Goal: Transaction & Acquisition: Purchase product/service

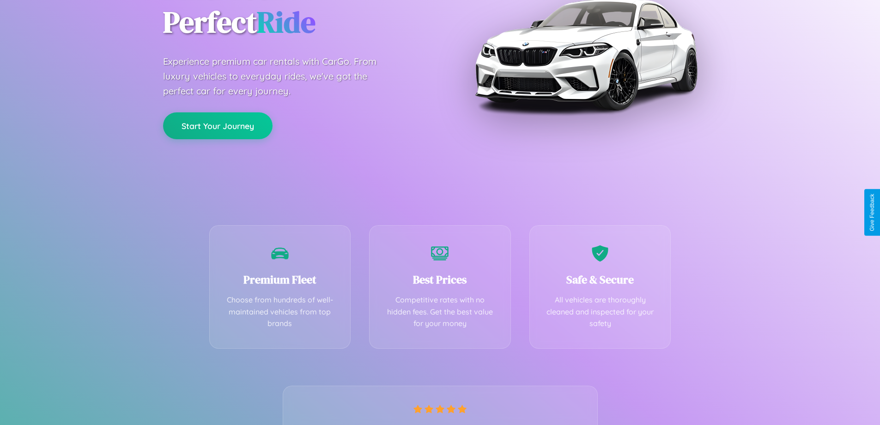
scroll to position [182, 0]
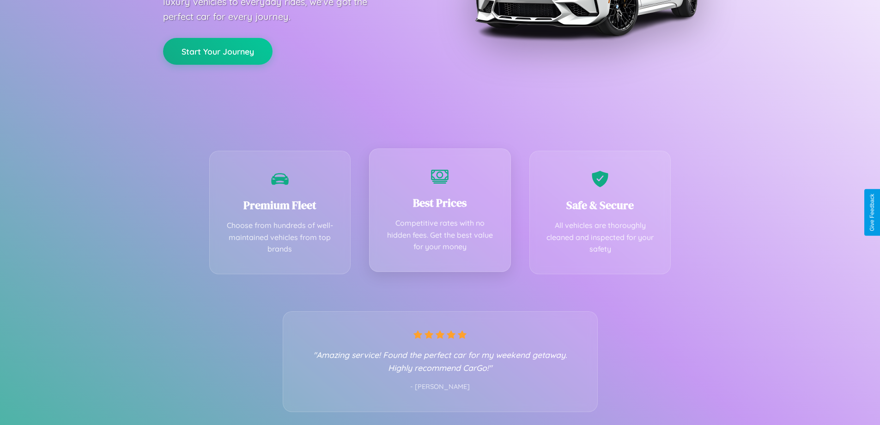
click at [440, 212] on div "Best Prices Competitive rates with no hidden fees. Get the best value for your …" at bounding box center [440, 209] width 142 height 123
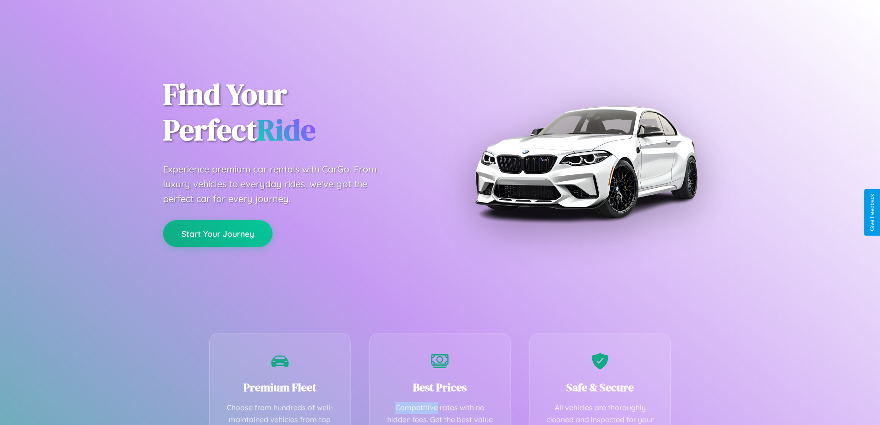
scroll to position [269, 0]
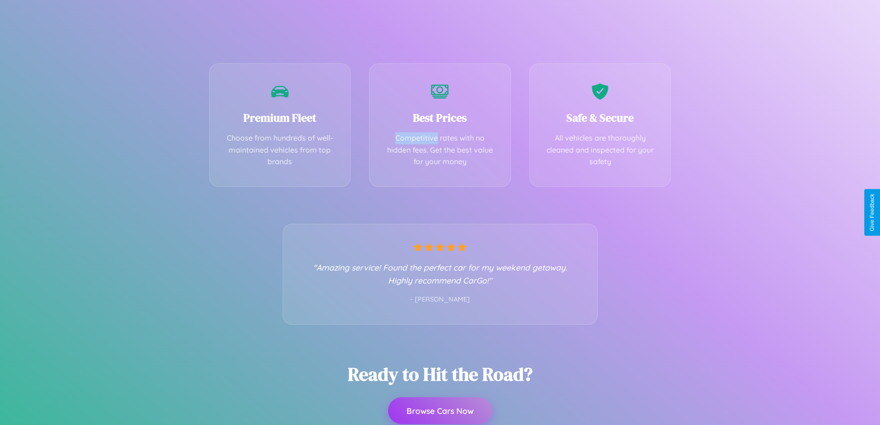
click at [440, 410] on button "Browse Cars Now" at bounding box center [440, 410] width 104 height 27
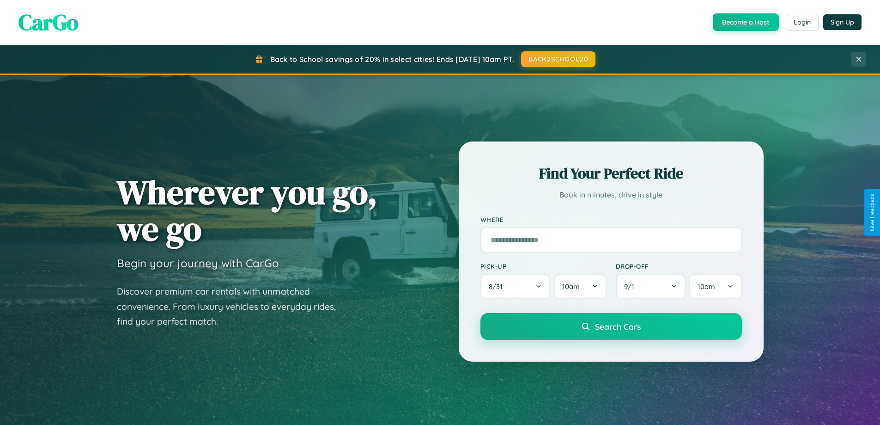
scroll to position [27, 0]
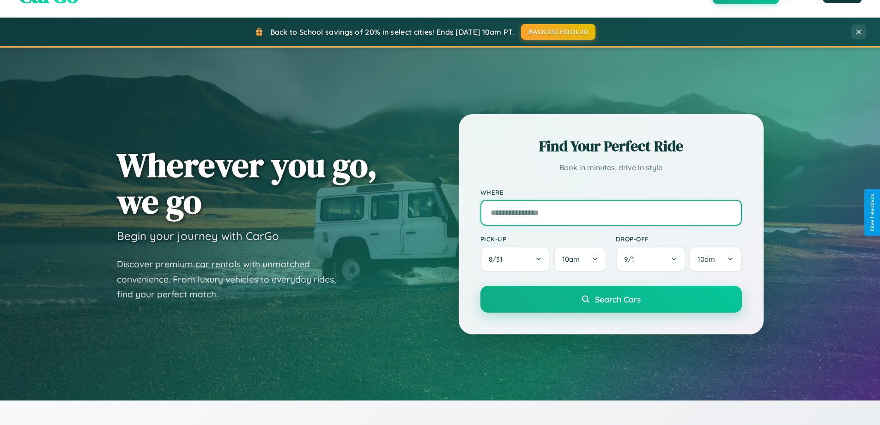
click at [611, 212] on input "text" at bounding box center [612, 213] width 262 height 26
type input "**********"
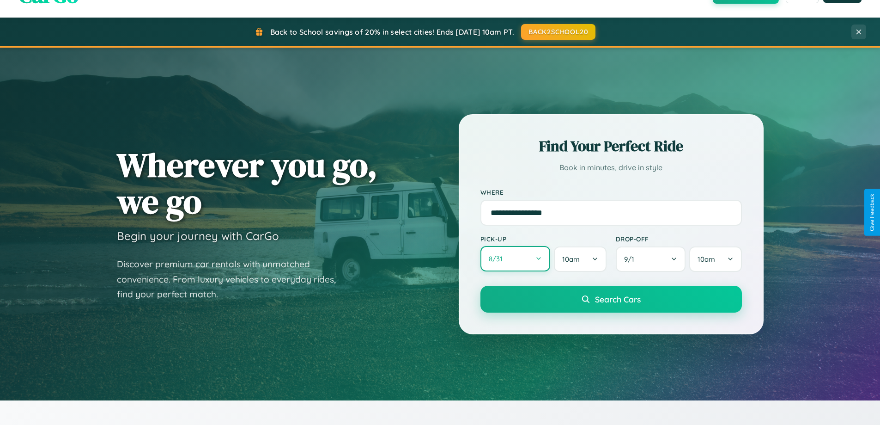
click at [515, 259] on button "8 / 31" at bounding box center [516, 258] width 70 height 25
select select "*"
select select "****"
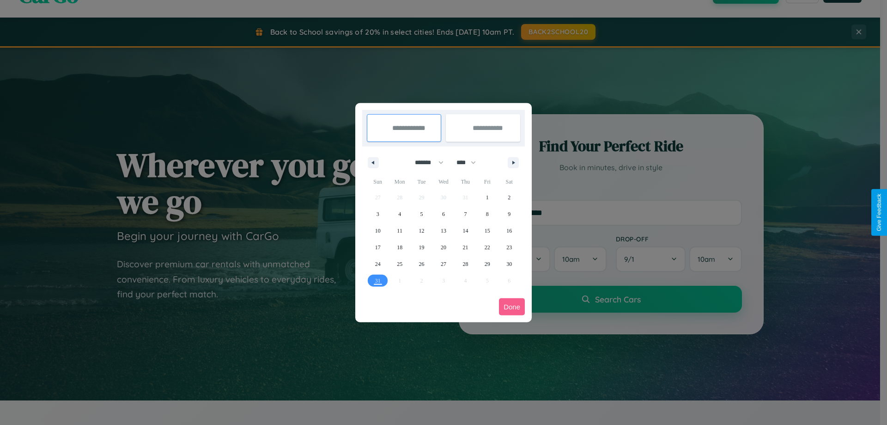
drag, startPoint x: 425, startPoint y: 162, endPoint x: 444, endPoint y: 185, distance: 29.6
click at [425, 162] on select "******* ******** ***** ***** *** **** **** ****** ********* ******* ******** **…" at bounding box center [427, 162] width 39 height 15
select select "*"
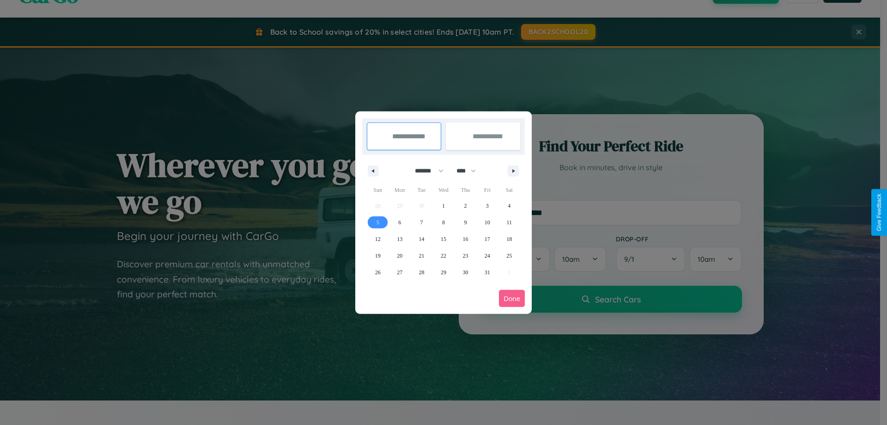
click at [378, 222] on span "5" at bounding box center [378, 222] width 3 height 17
type input "**********"
click at [443, 222] on span "8" at bounding box center [443, 222] width 3 height 17
type input "**********"
click at [512, 298] on button "Done" at bounding box center [512, 298] width 26 height 17
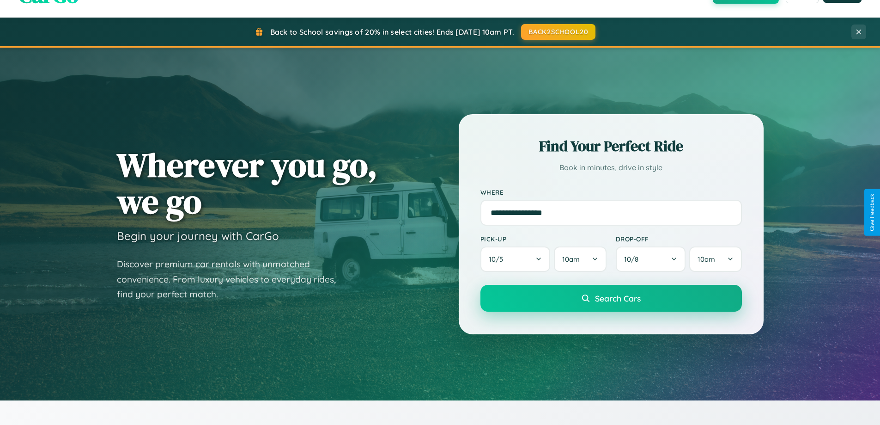
click at [611, 298] on span "Search Cars" at bounding box center [618, 298] width 46 height 10
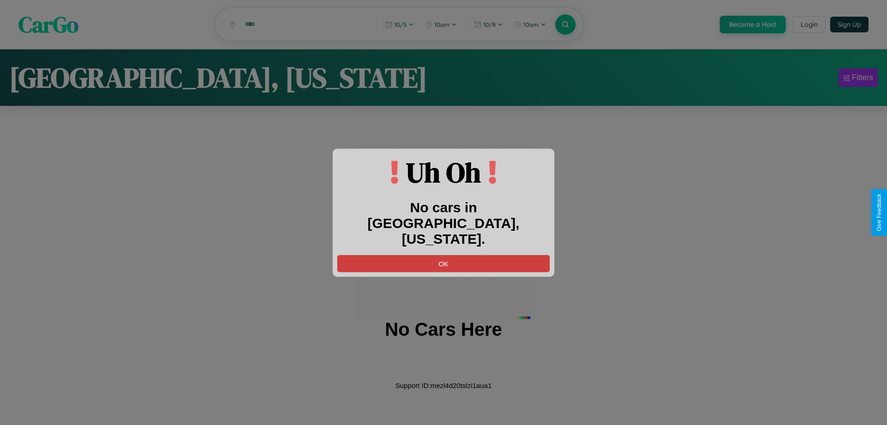
click at [444, 255] on button "OK" at bounding box center [443, 263] width 213 height 17
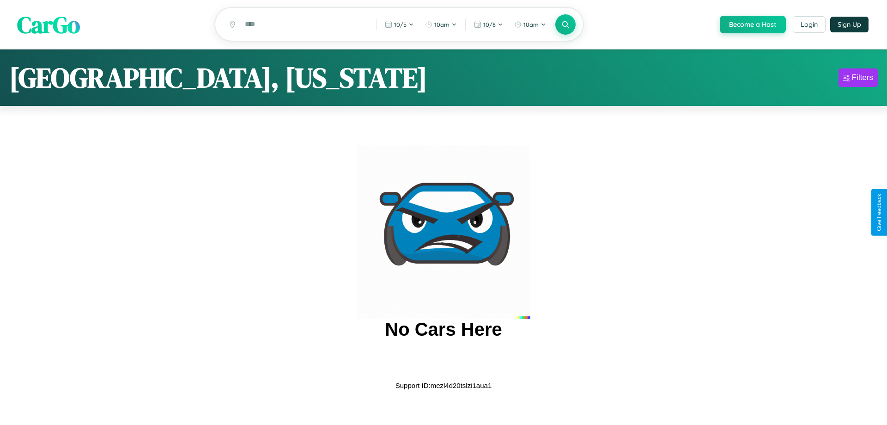
click at [49, 25] on span "CarGo" at bounding box center [48, 24] width 63 height 32
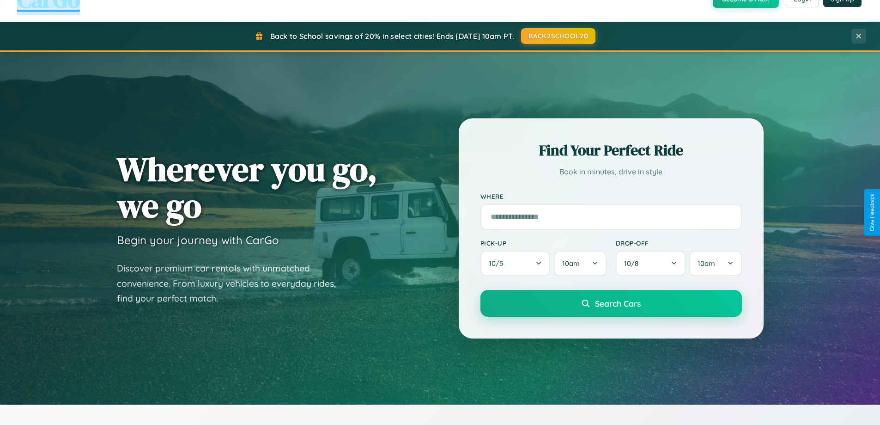
scroll to position [636, 0]
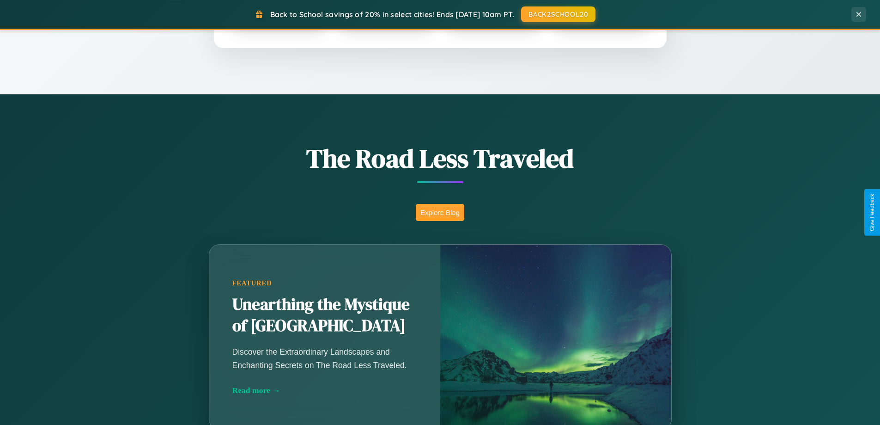
click at [440, 212] on button "Explore Blog" at bounding box center [440, 212] width 49 height 17
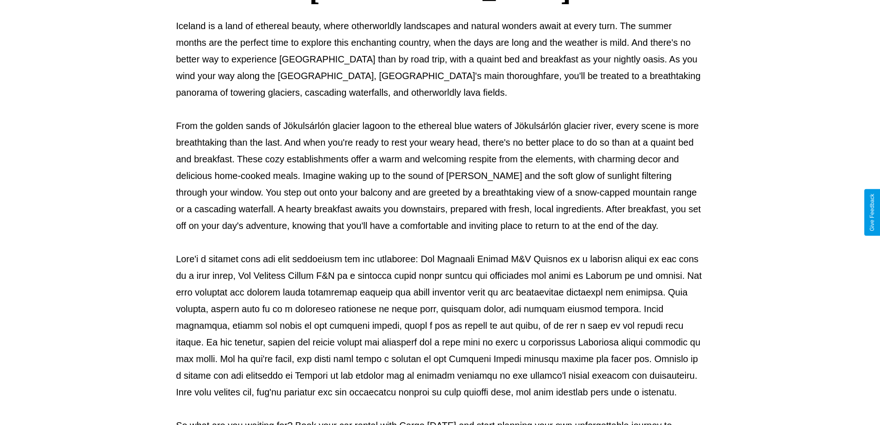
scroll to position [299, 0]
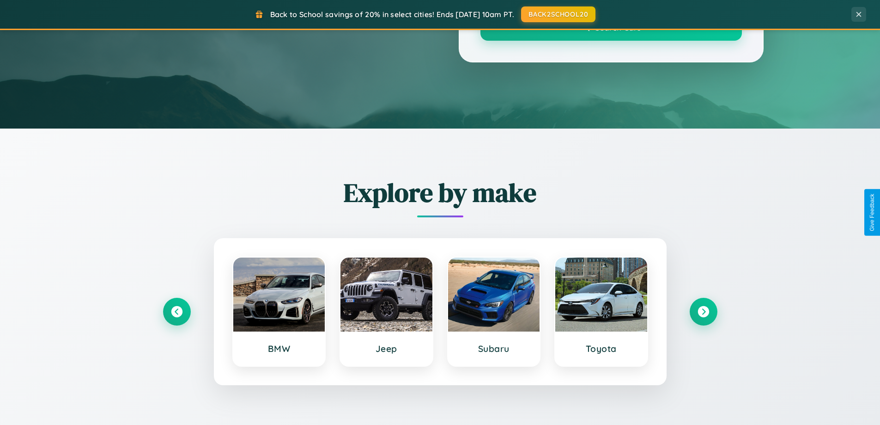
scroll to position [636, 0]
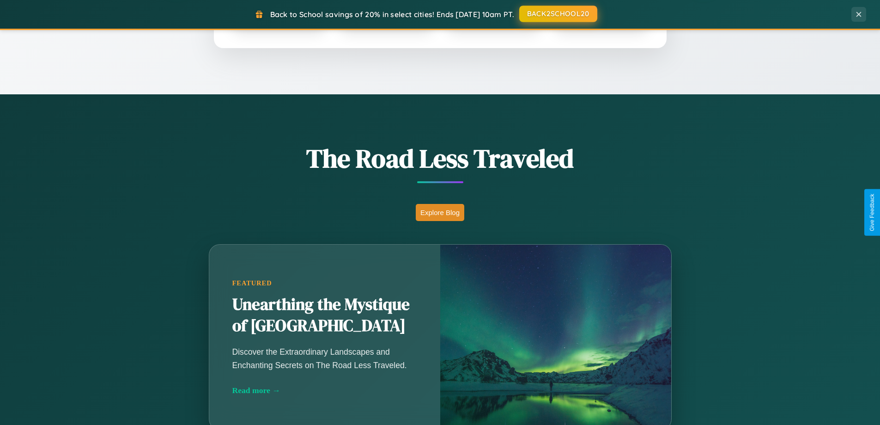
click at [558, 14] on button "BACK2SCHOOL20" at bounding box center [558, 14] width 78 height 17
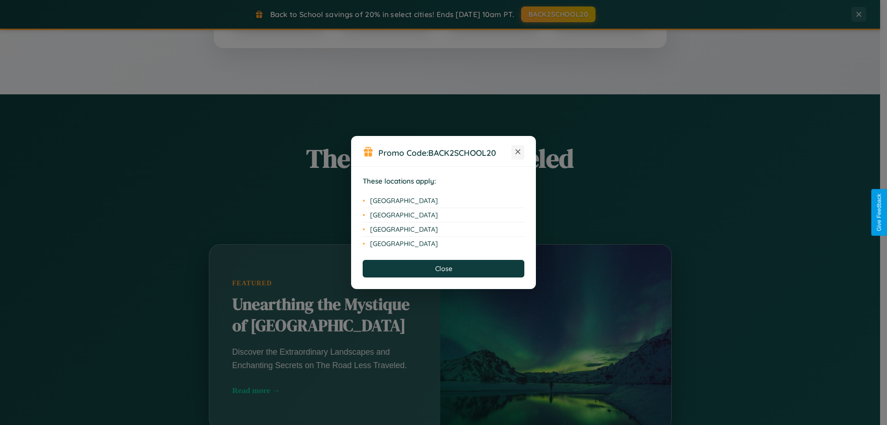
click at [518, 152] on icon at bounding box center [518, 151] width 5 height 5
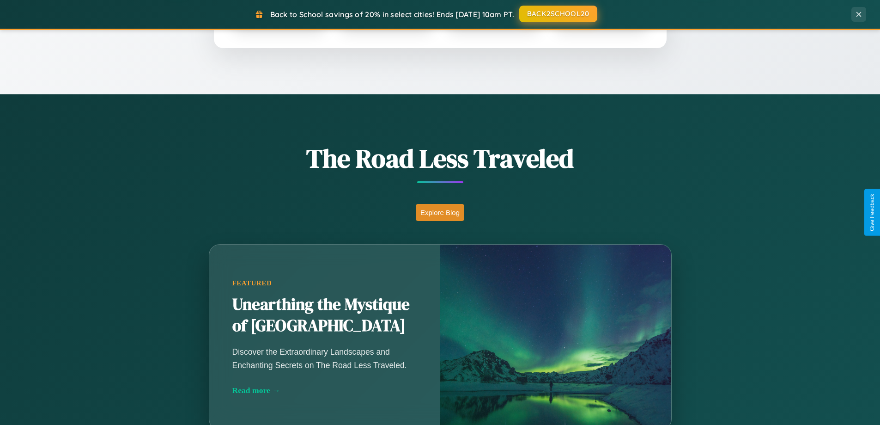
click at [558, 14] on button "BACK2SCHOOL20" at bounding box center [558, 14] width 78 height 17
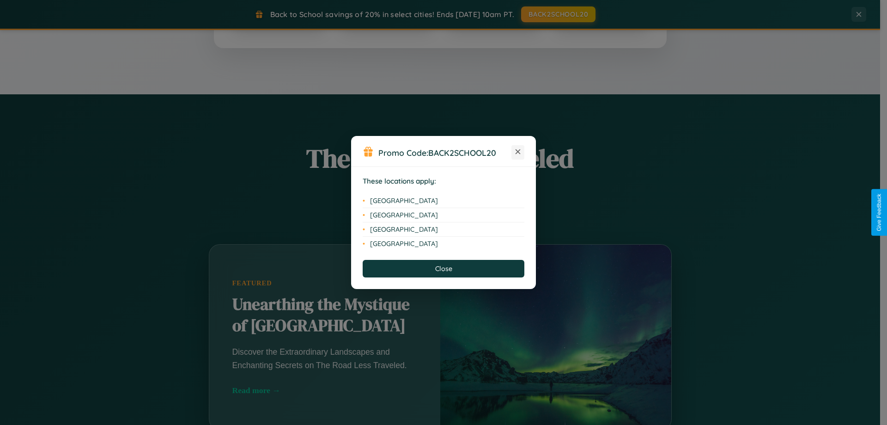
click at [518, 152] on icon at bounding box center [518, 151] width 5 height 5
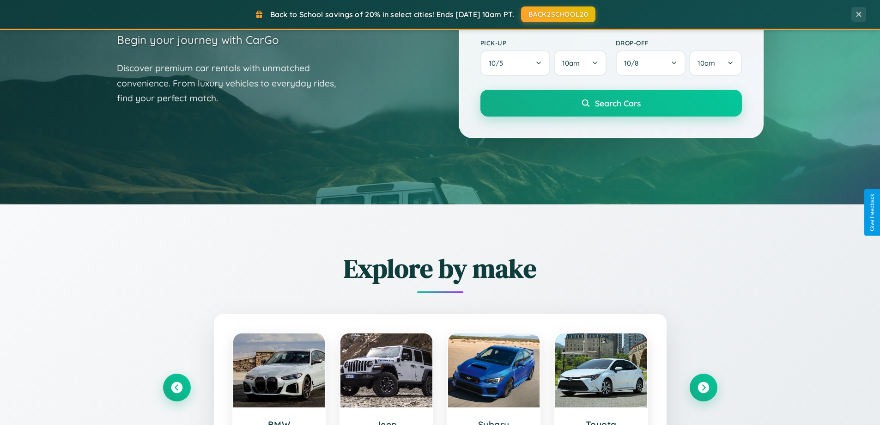
scroll to position [27, 0]
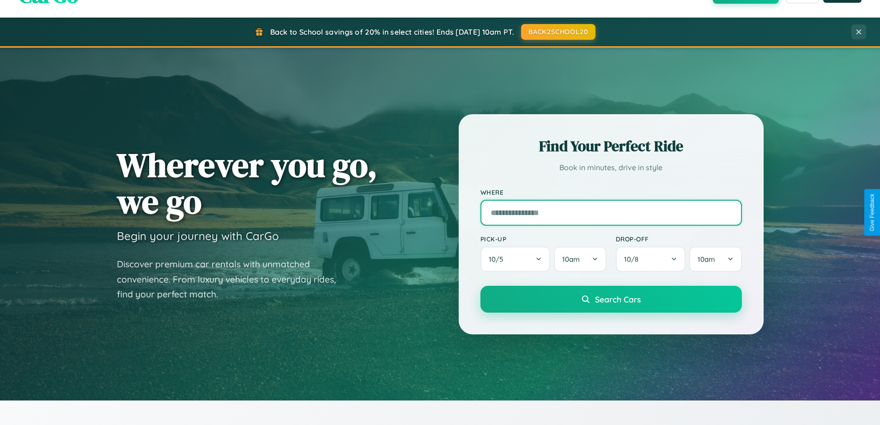
click at [611, 212] on input "text" at bounding box center [612, 213] width 262 height 26
type input "******"
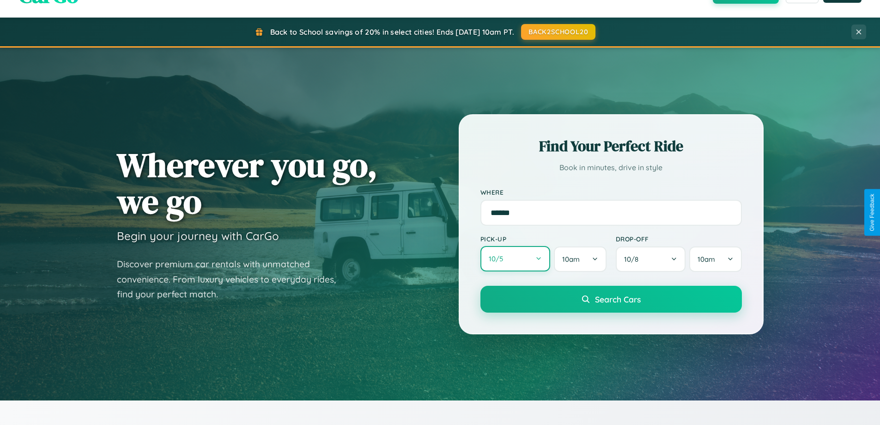
click at [515, 259] on button "10 / 5" at bounding box center [516, 258] width 70 height 25
select select "*"
select select "****"
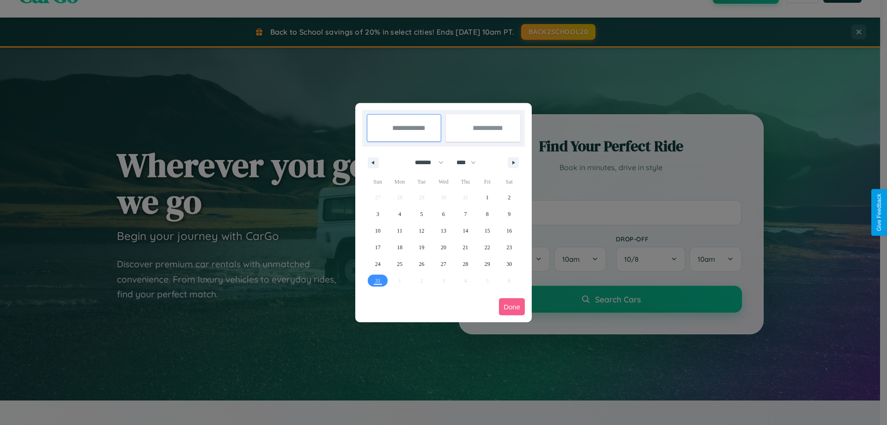
drag, startPoint x: 425, startPoint y: 162, endPoint x: 444, endPoint y: 185, distance: 29.6
click at [425, 162] on select "******* ******** ***** ***** *** **** **** ****** ********* ******* ******** **…" at bounding box center [427, 162] width 39 height 15
select select "*"
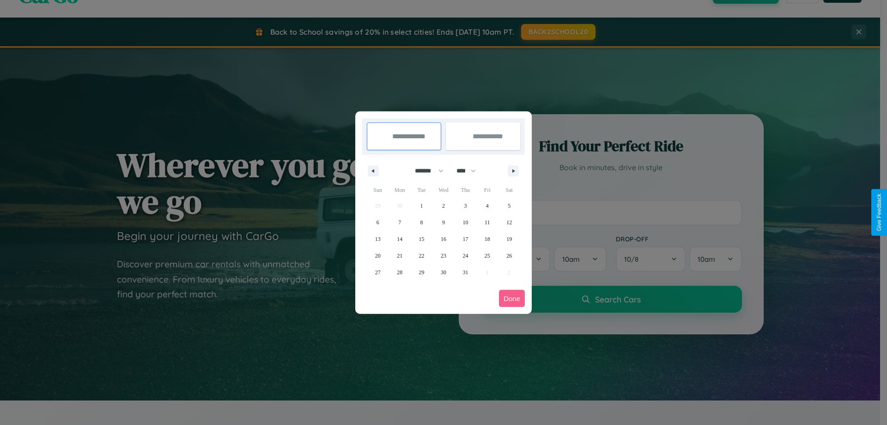
click at [470, 171] on select "**** **** **** **** **** **** **** **** **** **** **** **** **** **** **** ****…" at bounding box center [466, 170] width 28 height 15
select select "****"
click at [509, 222] on span "11" at bounding box center [510, 222] width 6 height 17
type input "**********"
click at [378, 238] on span "12" at bounding box center [378, 239] width 6 height 17
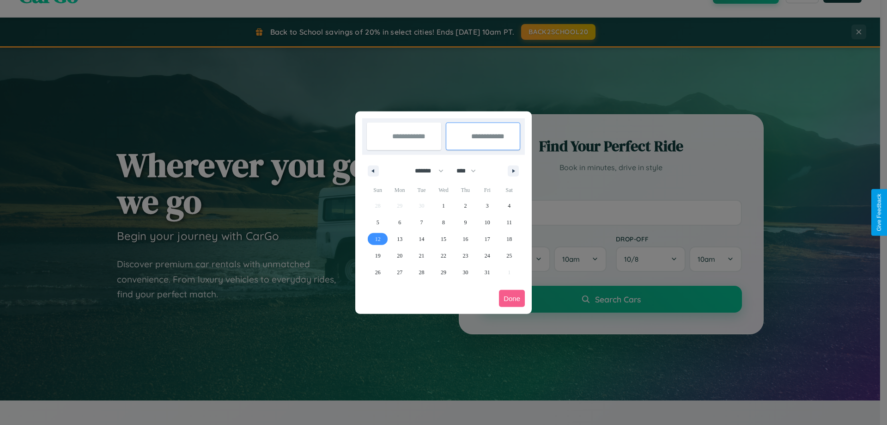
type input "**********"
click at [512, 298] on button "Done" at bounding box center [512, 298] width 26 height 17
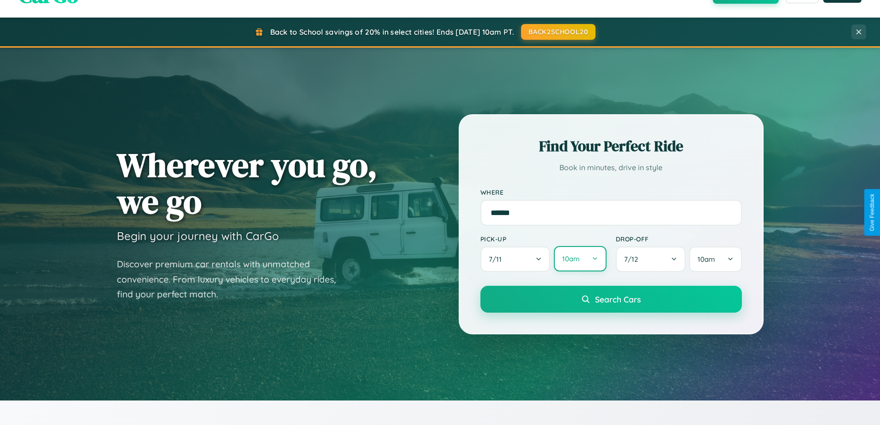
click at [580, 259] on button "10am" at bounding box center [580, 258] width 52 height 25
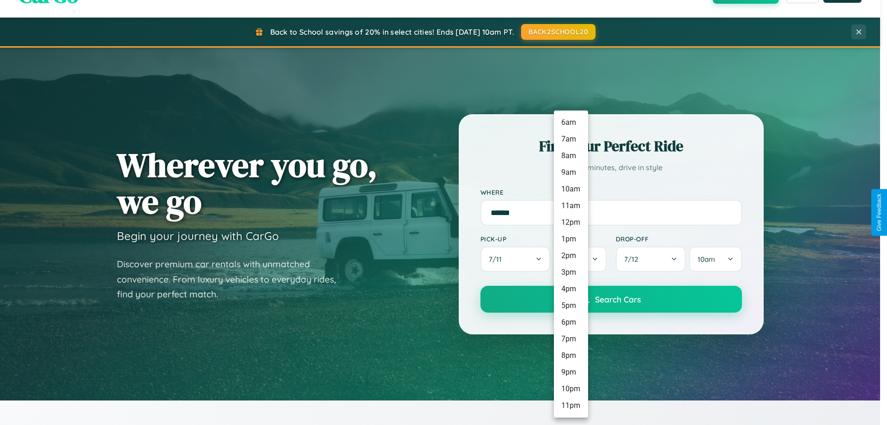
click at [571, 122] on li "6am" at bounding box center [571, 122] width 34 height 17
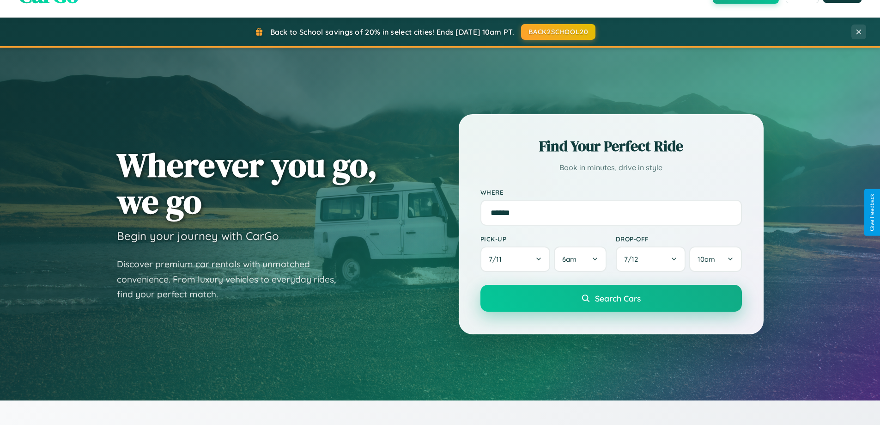
click at [611, 299] on span "Search Cars" at bounding box center [618, 298] width 46 height 10
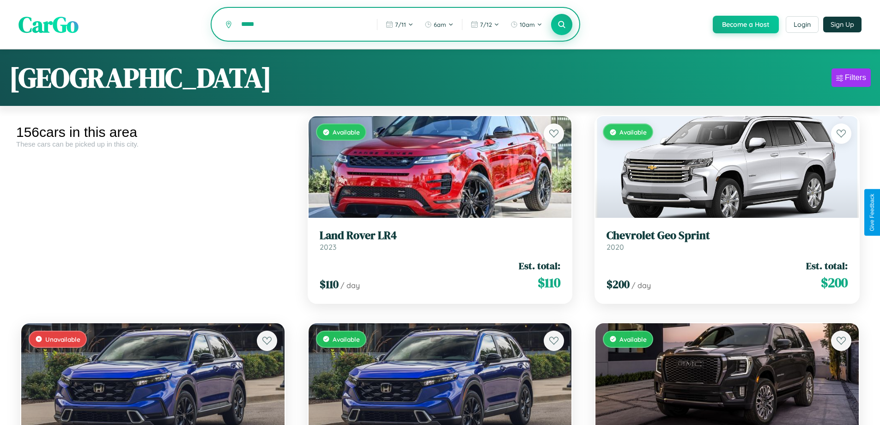
type input "*****"
click at [562, 25] on icon at bounding box center [562, 24] width 9 height 9
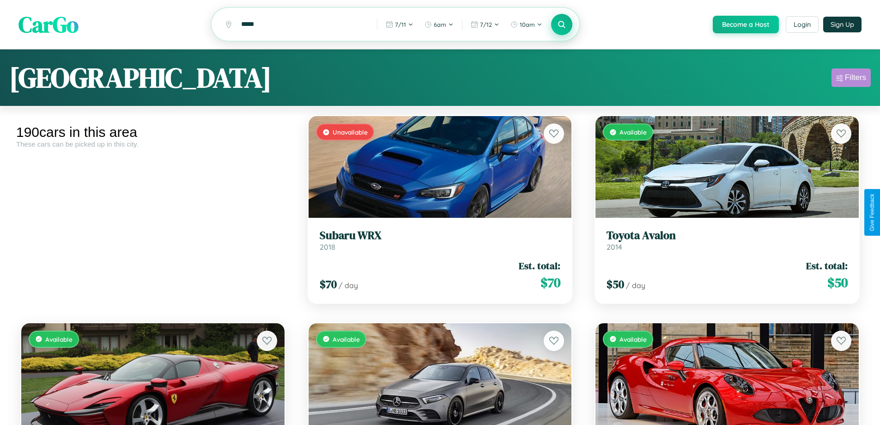
click at [851, 79] on div "Filters" at bounding box center [855, 77] width 21 height 9
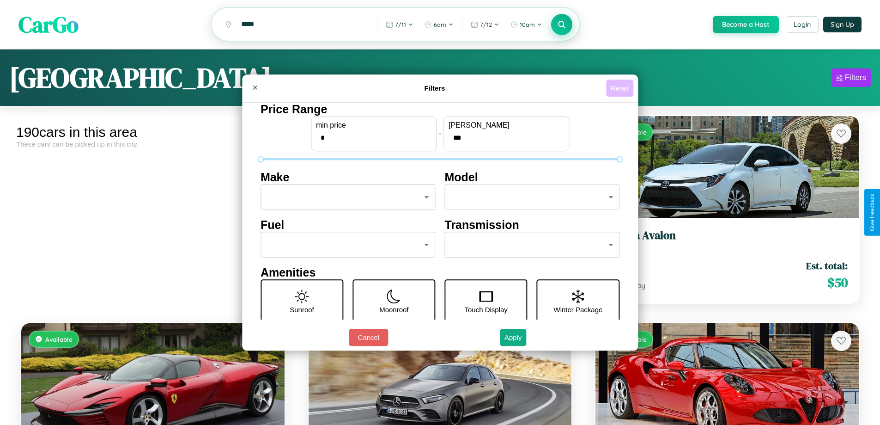
click at [621, 88] on button "Reset" at bounding box center [619, 87] width 27 height 17
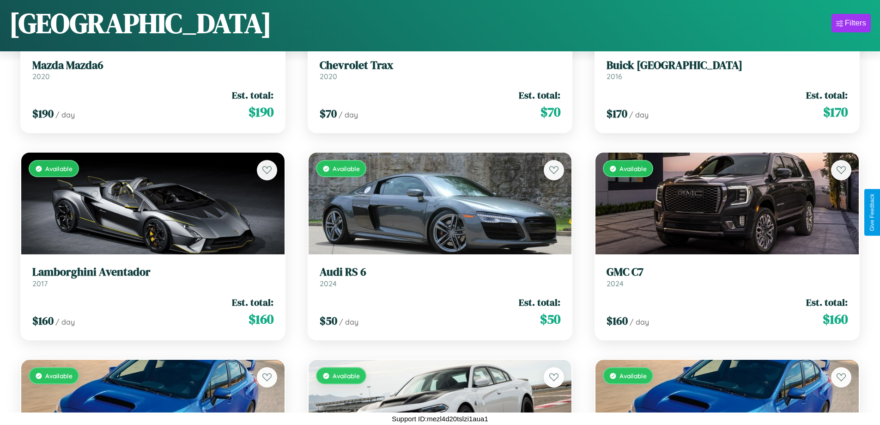
scroll to position [1992, 0]
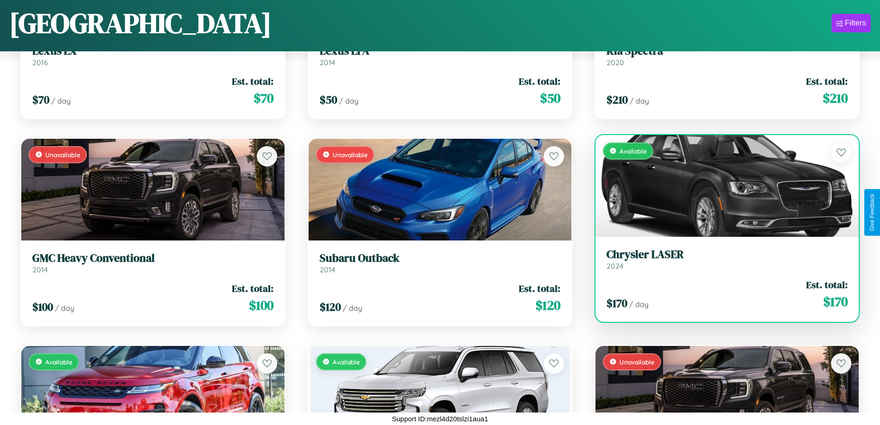
click at [721, 187] on div "Available" at bounding box center [727, 186] width 263 height 102
click at [721, 185] on div "Available" at bounding box center [727, 186] width 263 height 102
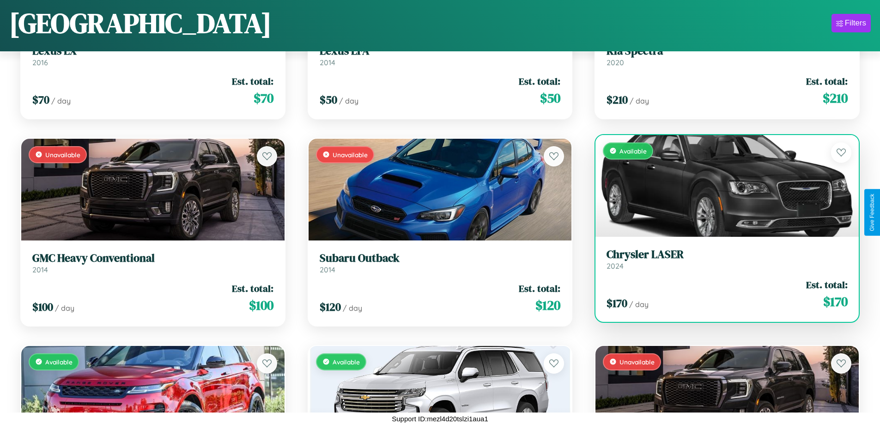
click at [721, 185] on div "Available" at bounding box center [727, 186] width 263 height 102
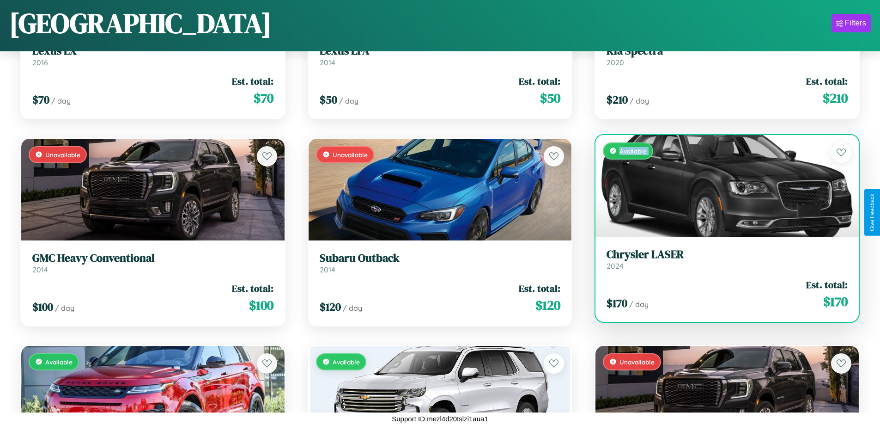
click at [721, 185] on div "Available" at bounding box center [727, 186] width 263 height 102
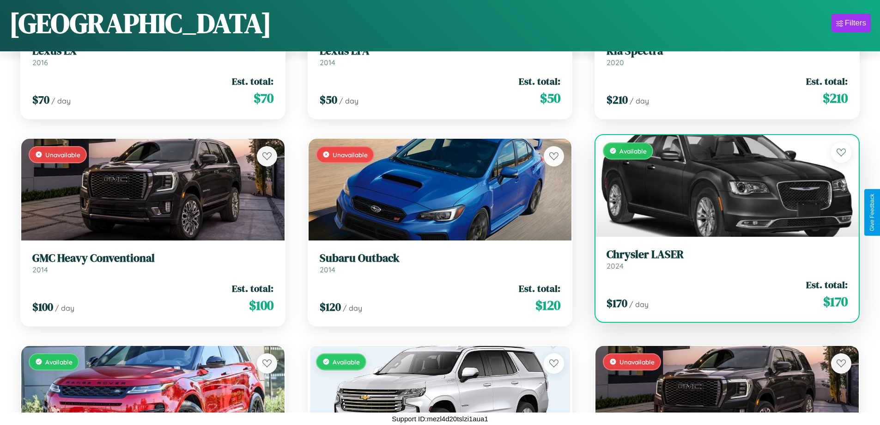
click at [721, 185] on div "Available" at bounding box center [727, 186] width 263 height 102
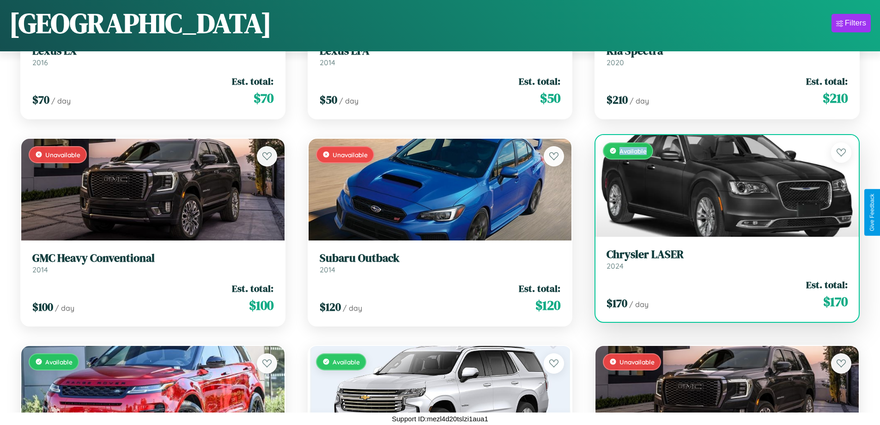
click at [721, 185] on div "Available" at bounding box center [727, 186] width 263 height 102
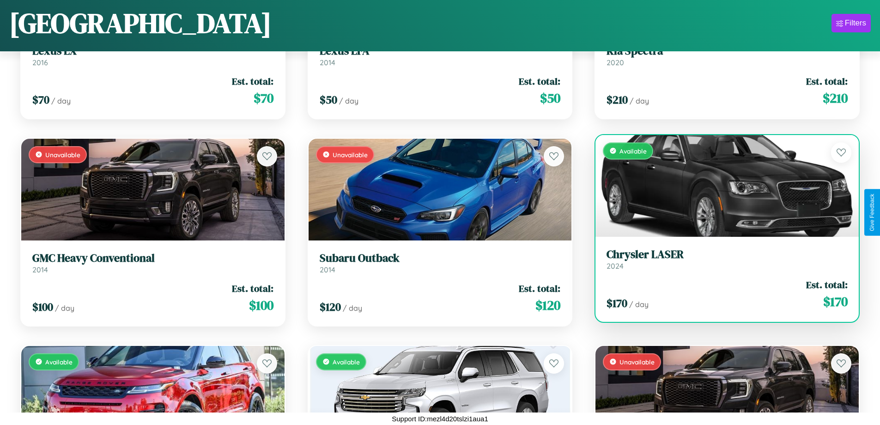
click at [721, 259] on h3 "Chrysler LASER" at bounding box center [727, 254] width 241 height 13
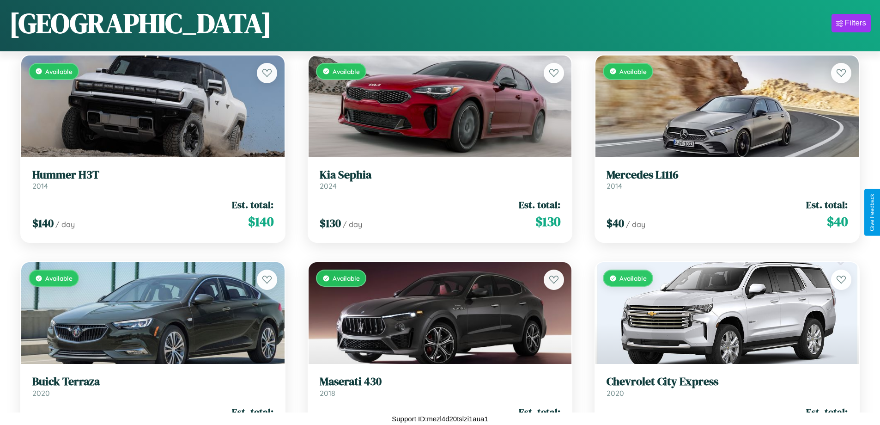
scroll to position [7787, 0]
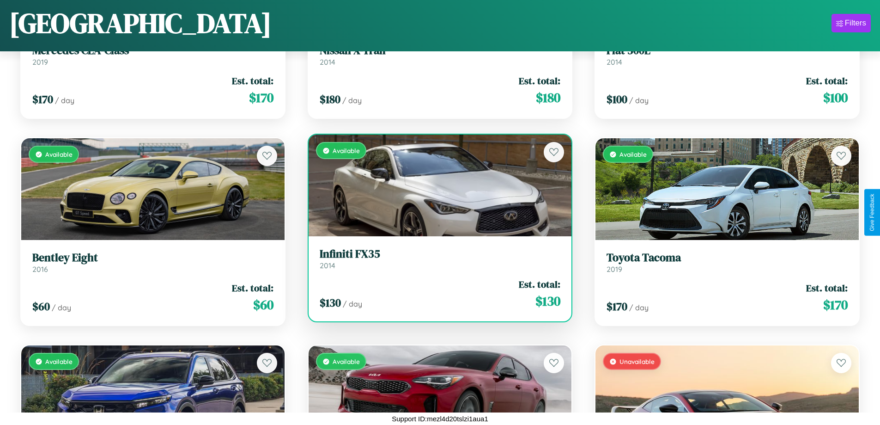
click at [436, 258] on h3 "Infiniti FX35" at bounding box center [440, 253] width 241 height 13
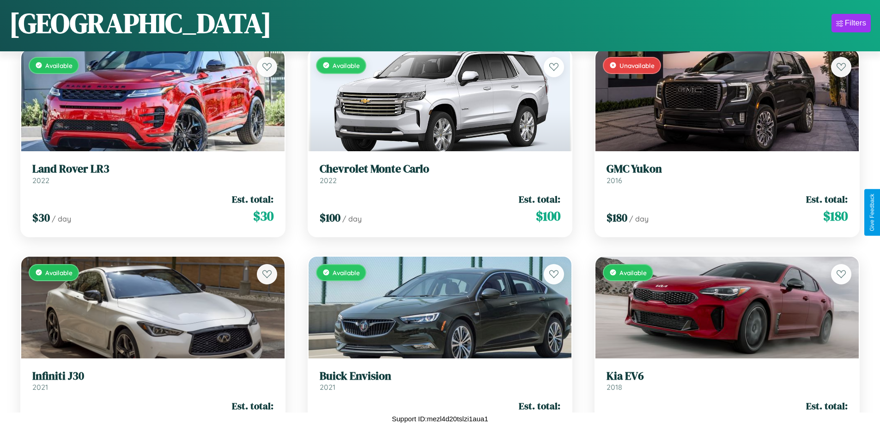
scroll to position [1165, 0]
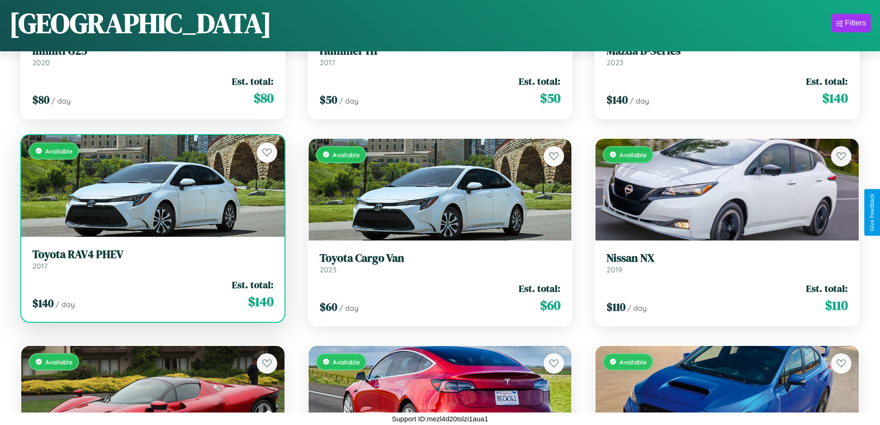
click at [152, 262] on link "Toyota RAV4 PHEV 2017" at bounding box center [152, 259] width 241 height 23
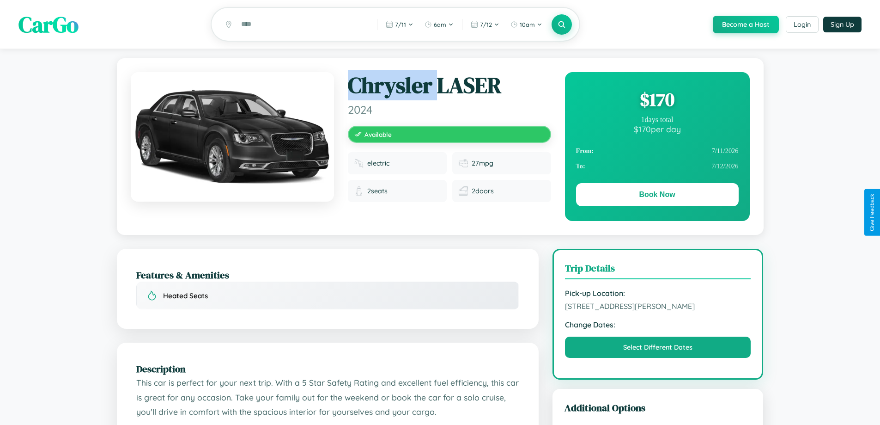
scroll to position [240, 0]
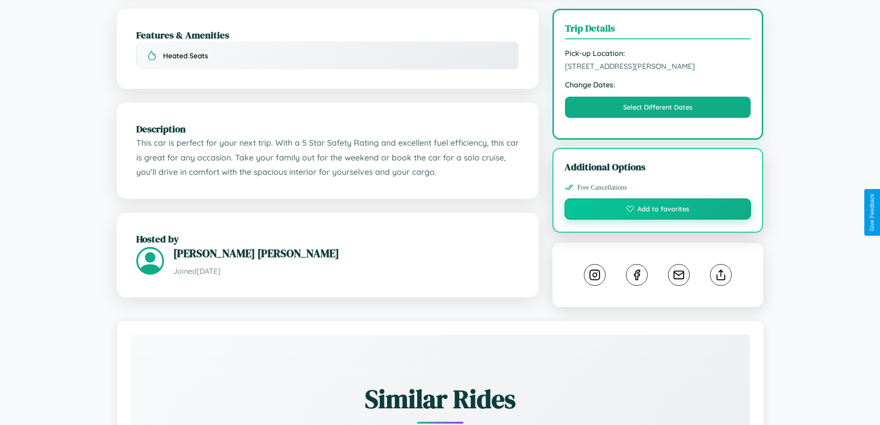
click at [658, 210] on button "Add to favorites" at bounding box center [658, 208] width 187 height 21
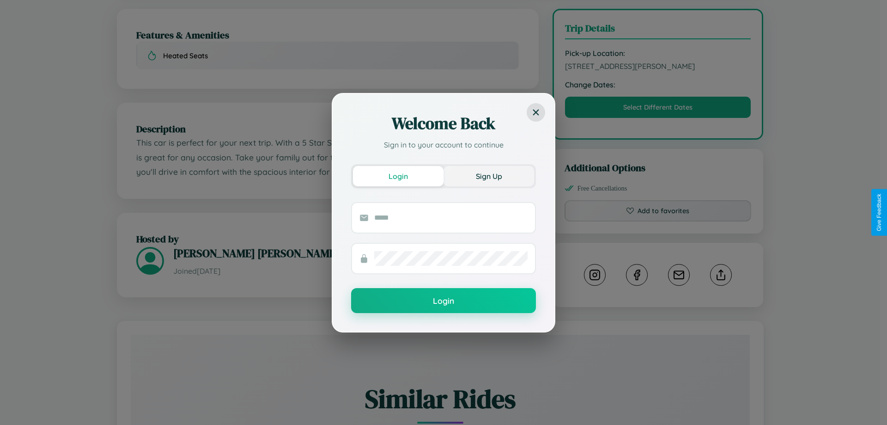
click at [489, 176] on button "Sign Up" at bounding box center [489, 176] width 91 height 20
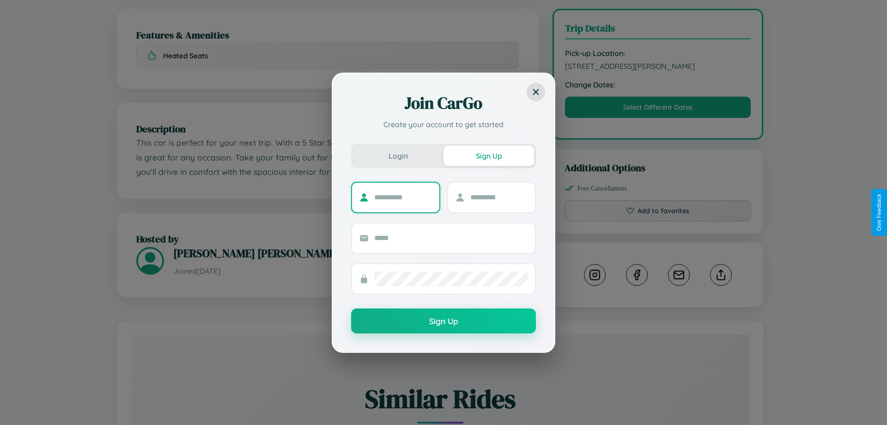
click at [403, 197] on input "text" at bounding box center [403, 197] width 58 height 15
type input "*******"
click at [499, 197] on input "text" at bounding box center [499, 197] width 58 height 15
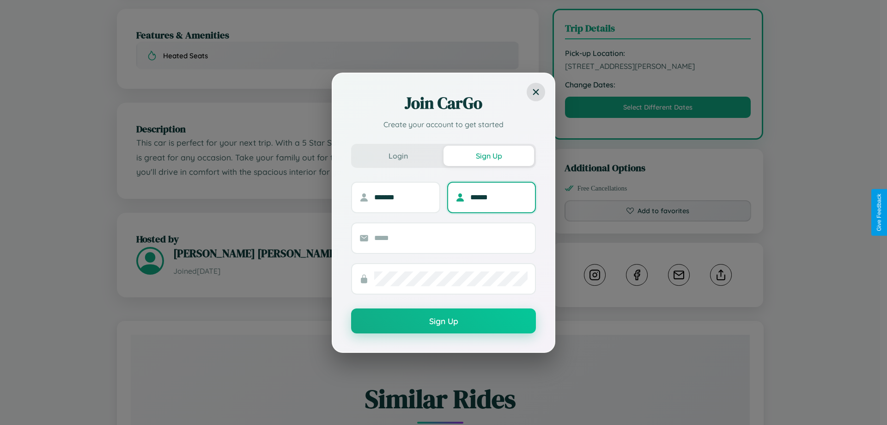
type input "******"
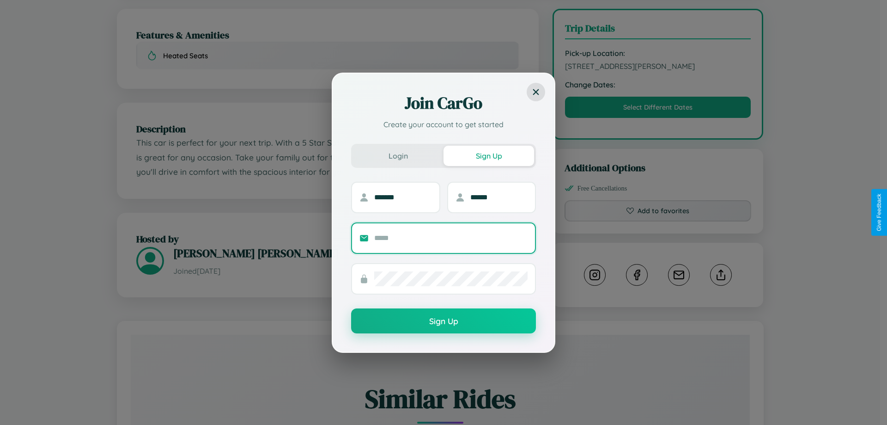
click at [451, 238] on input "text" at bounding box center [450, 238] width 153 height 15
type input "**********"
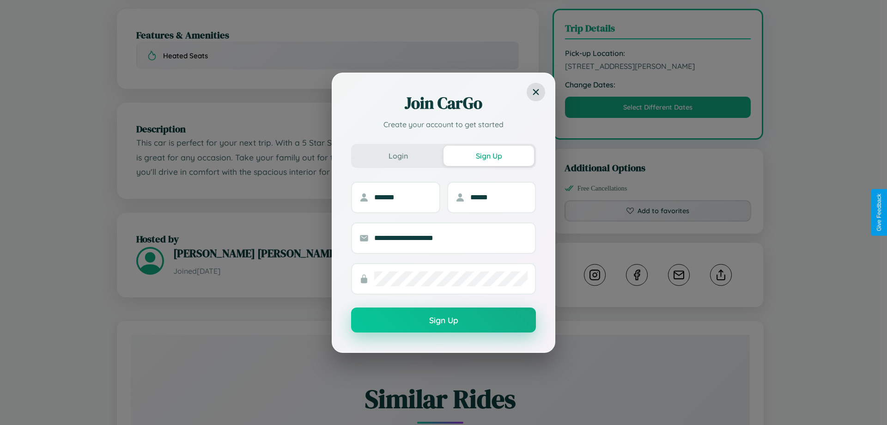
click at [444, 320] on button "Sign Up" at bounding box center [443, 319] width 185 height 25
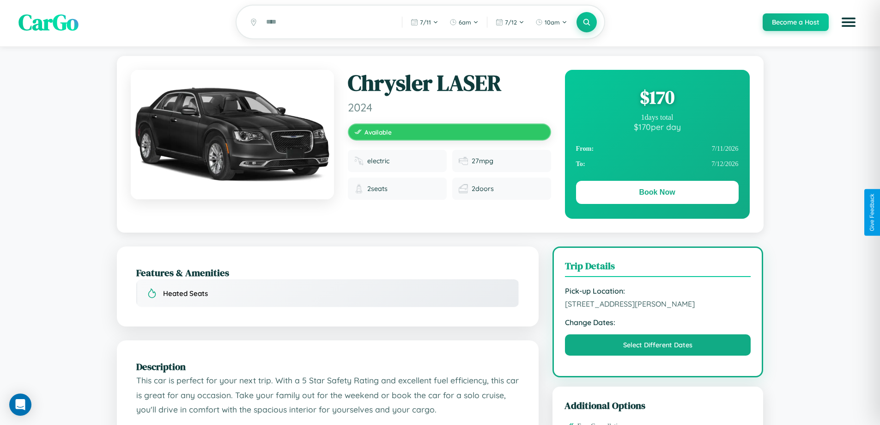
scroll to position [0, 0]
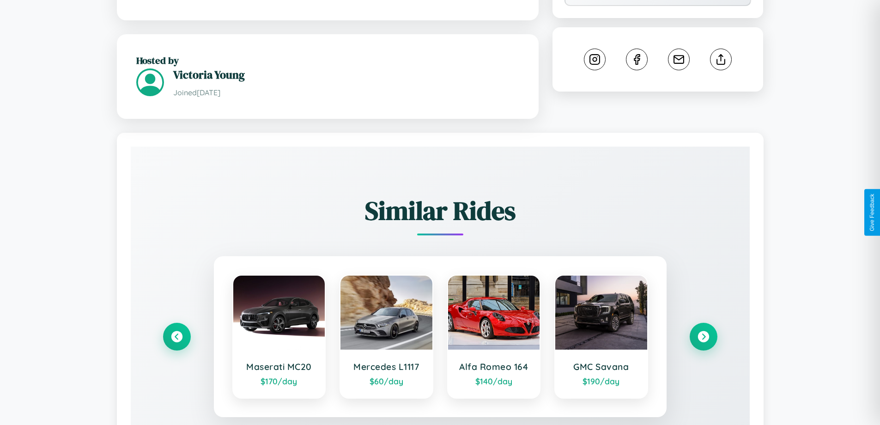
scroll to position [531, 0]
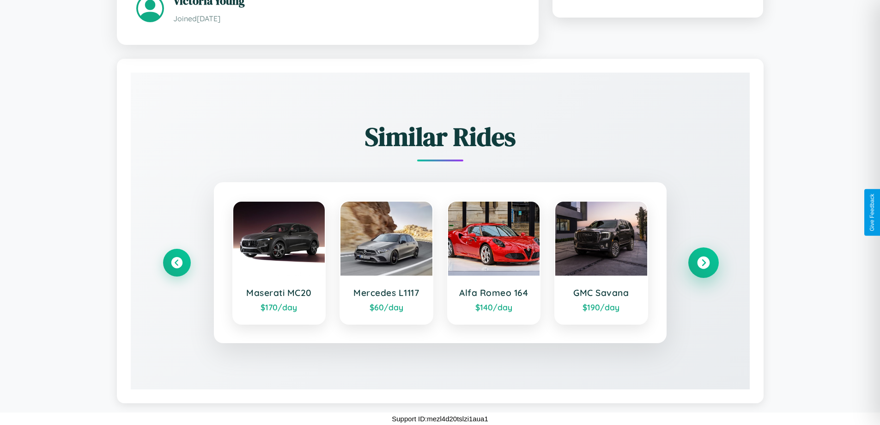
click at [703, 262] on icon at bounding box center [703, 262] width 12 height 12
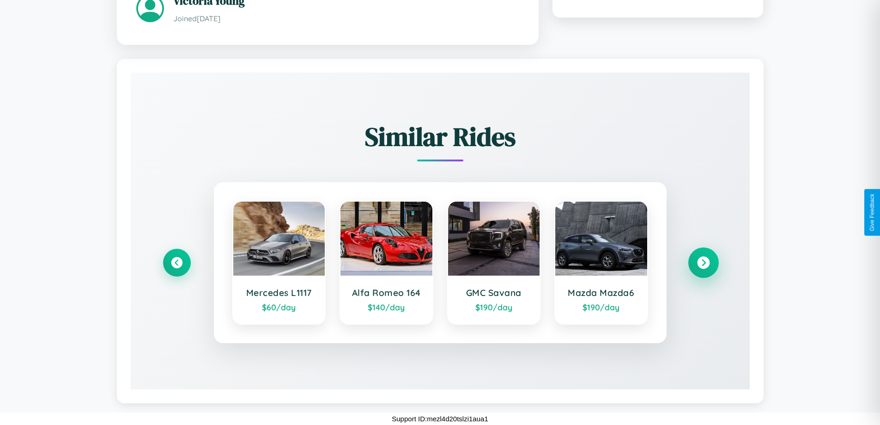
click at [703, 262] on icon at bounding box center [703, 262] width 12 height 12
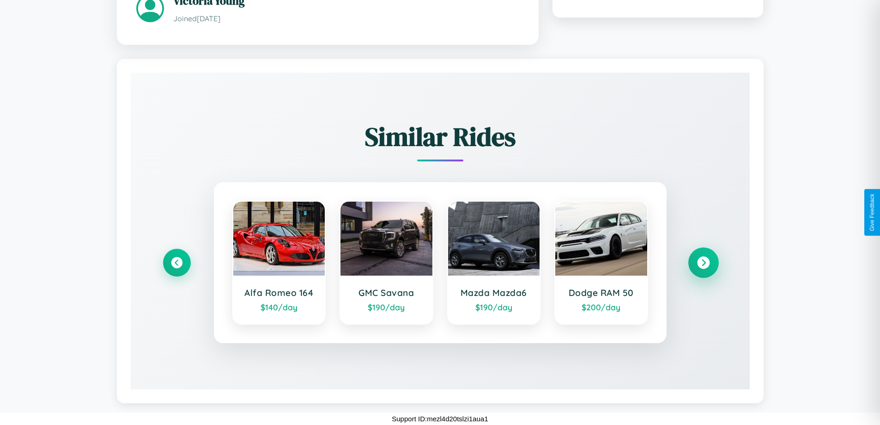
click at [703, 262] on icon at bounding box center [703, 262] width 12 height 12
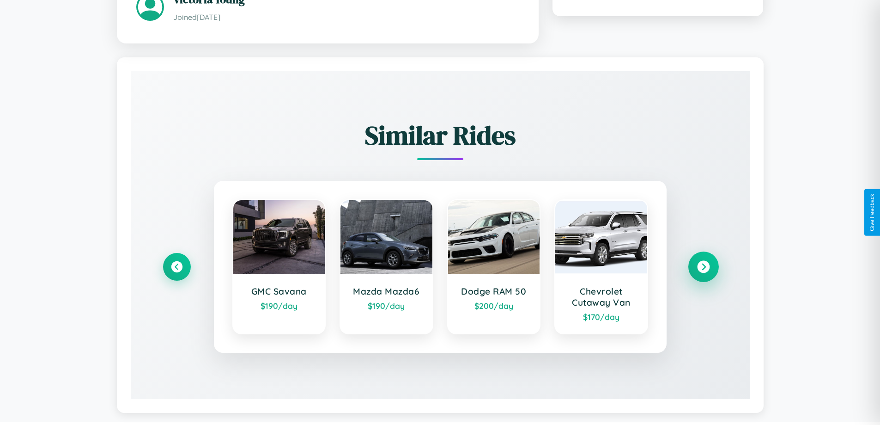
click at [703, 268] on icon at bounding box center [703, 266] width 12 height 12
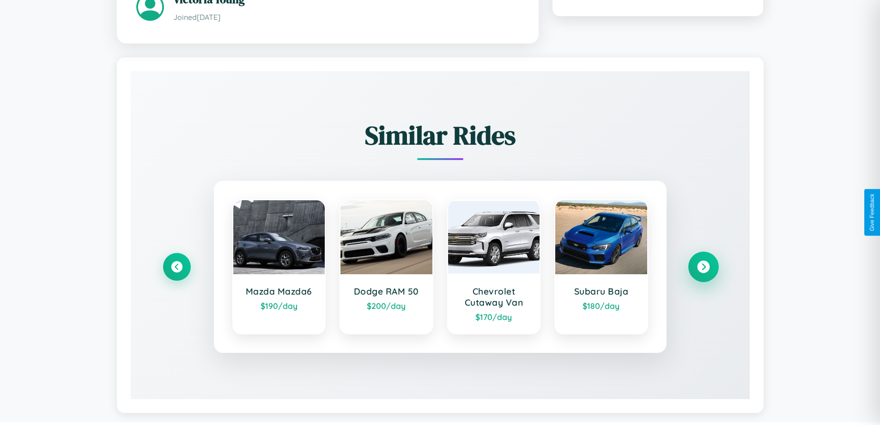
click at [703, 268] on icon at bounding box center [703, 266] width 12 height 12
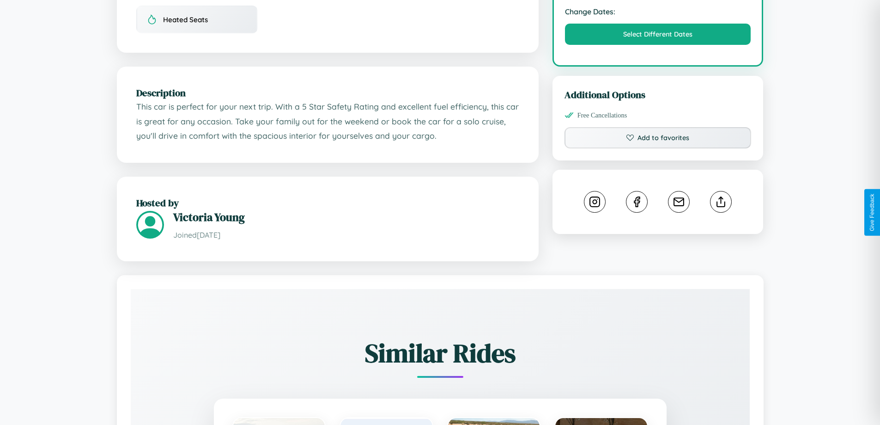
scroll to position [304, 0]
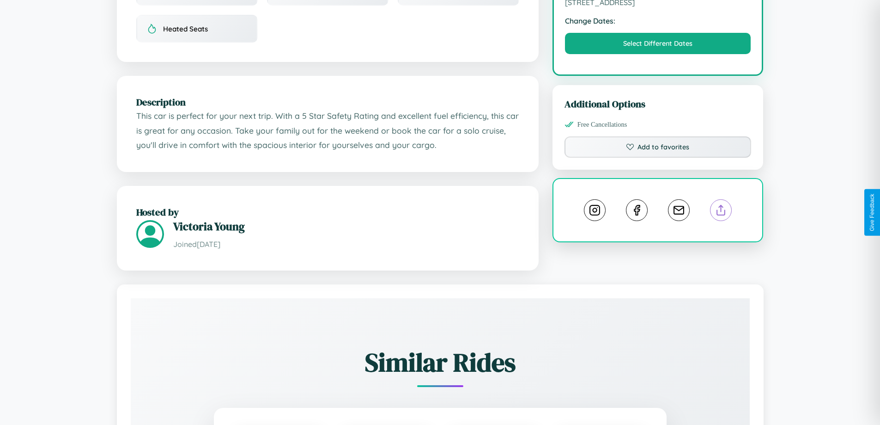
click at [721, 212] on line at bounding box center [721, 208] width 0 height 6
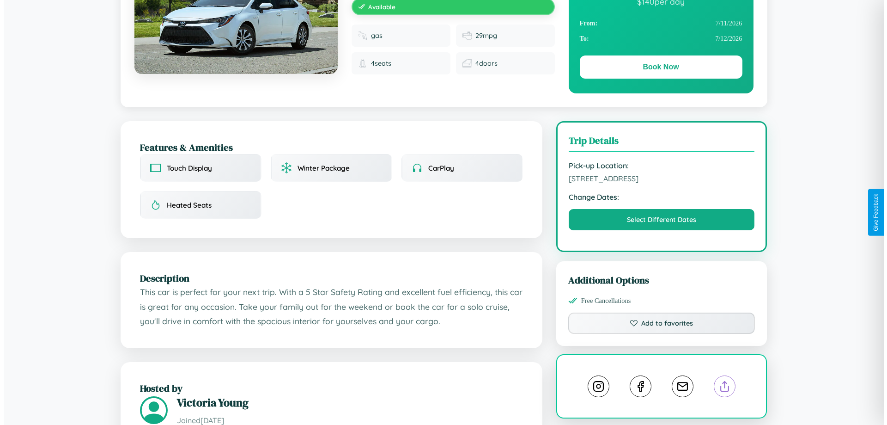
scroll to position [0, 0]
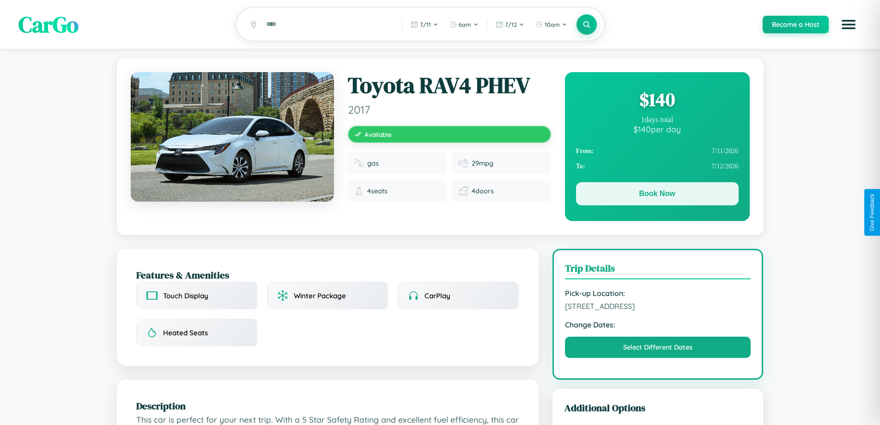
click at [657, 195] on button "Book Now" at bounding box center [657, 193] width 163 height 23
